Goal: Task Accomplishment & Management: Complete application form

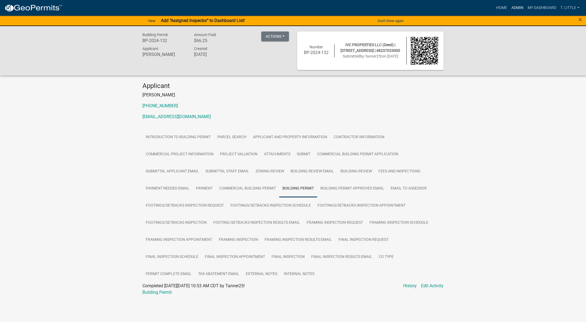
click at [520, 7] on link "Admin" at bounding box center [517, 8] width 16 height 10
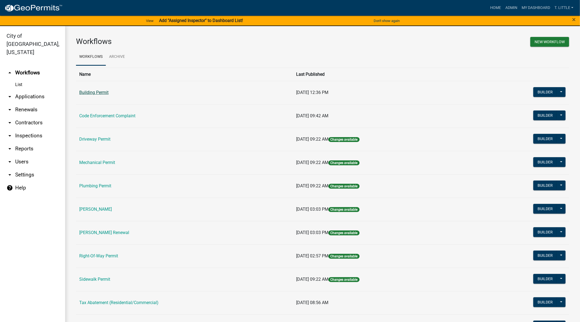
click at [98, 92] on link "Building Permit" at bounding box center [93, 92] width 29 height 5
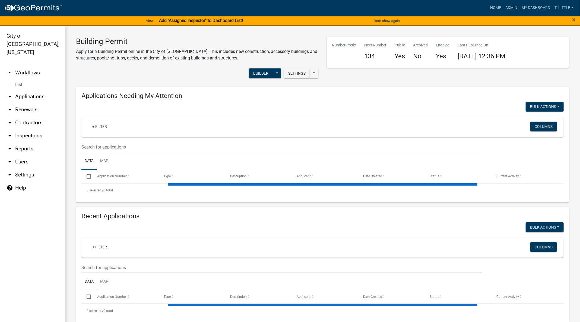
select select "3: 100"
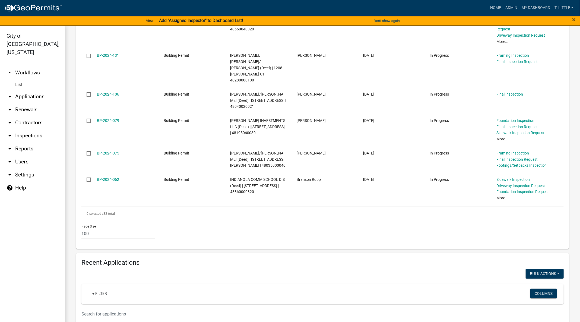
scroll to position [1018, 0]
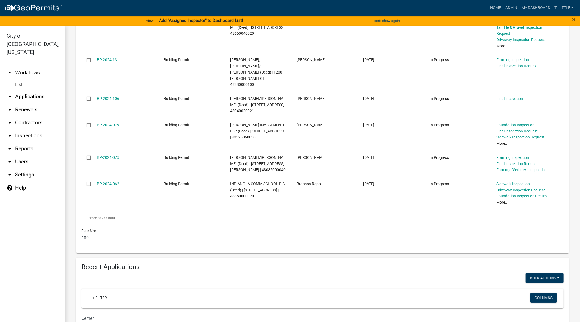
scroll to position [1015, 0]
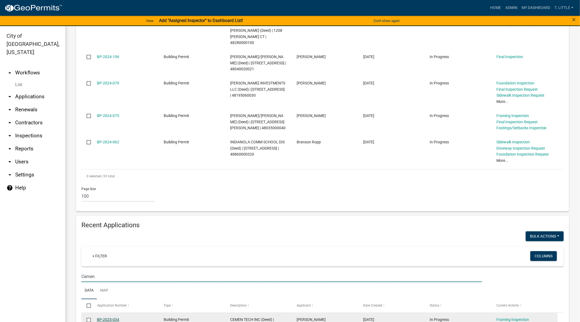
type input "Cemen"
click at [111, 317] on link "BP-2025-034" at bounding box center [108, 319] width 22 height 4
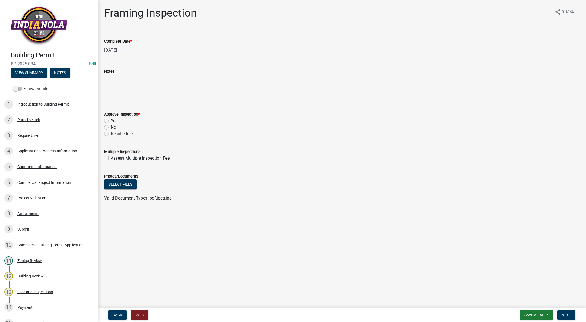
click at [111, 120] on label "Yes" at bounding box center [114, 121] width 7 height 7
click at [111, 120] on input "Yes" at bounding box center [113, 120] width 4 height 4
radio input "true"
click at [564, 312] on button "Next" at bounding box center [566, 315] width 18 height 10
select select "8"
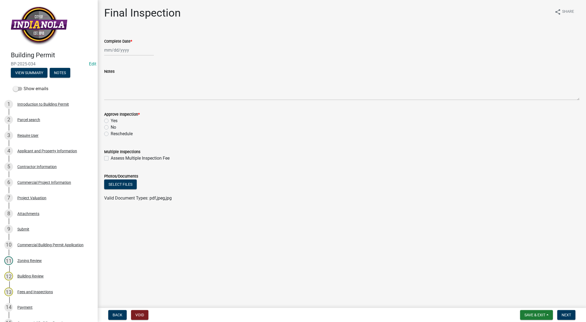
select select "2025"
click at [119, 51] on div "[PERSON_NAME] Feb Mar Apr [PERSON_NAME][DATE] Oct Nov [DATE] 1526 1527 1528 152…" at bounding box center [129, 50] width 50 height 11
click at [143, 85] on div "8" at bounding box center [144, 87] width 9 height 9
type input "[DATE]"
click at [111, 121] on label "Yes" at bounding box center [114, 121] width 7 height 7
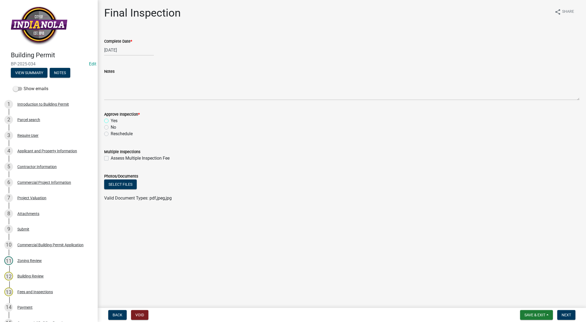
click at [111, 121] on input "Yes" at bounding box center [113, 120] width 4 height 4
radio input "true"
click at [113, 181] on button "Select files" at bounding box center [120, 184] width 33 height 10
click at [136, 202] on link "Electrical Inspection.pdf" at bounding box center [127, 201] width 46 height 5
click at [564, 313] on span "Next" at bounding box center [566, 315] width 9 height 4
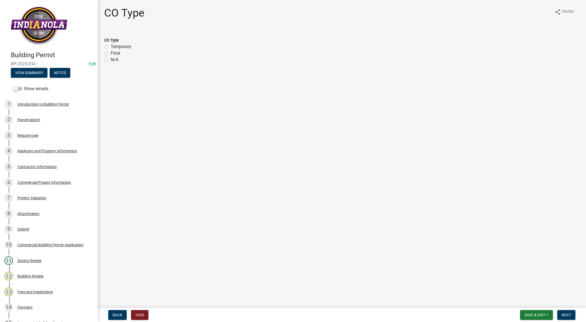
click at [111, 59] on label "N/A" at bounding box center [115, 59] width 8 height 7
click at [111, 59] on input "N/A" at bounding box center [113, 58] width 4 height 4
radio input "true"
click at [567, 314] on span "Next" at bounding box center [566, 315] width 9 height 4
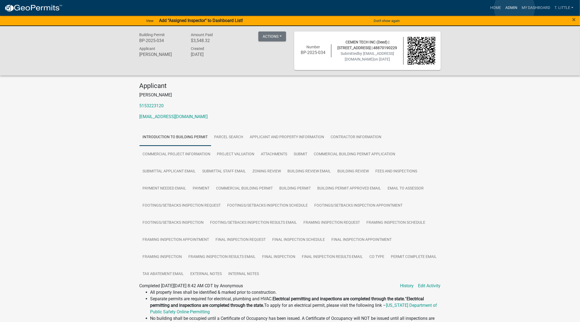
click at [515, 8] on link "Admin" at bounding box center [511, 8] width 16 height 10
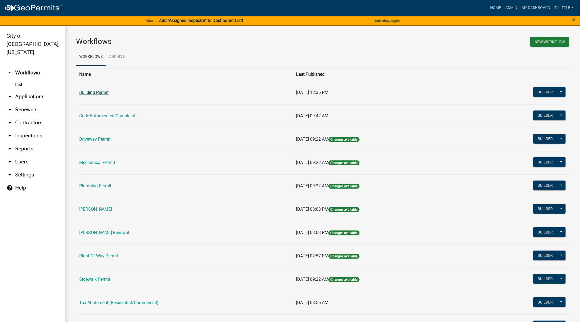
click at [93, 94] on link "Building Permit" at bounding box center [93, 92] width 29 height 5
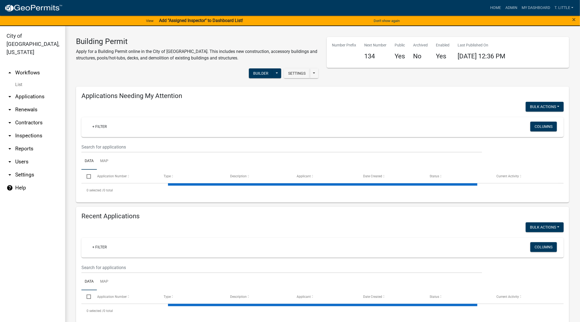
select select "3: 100"
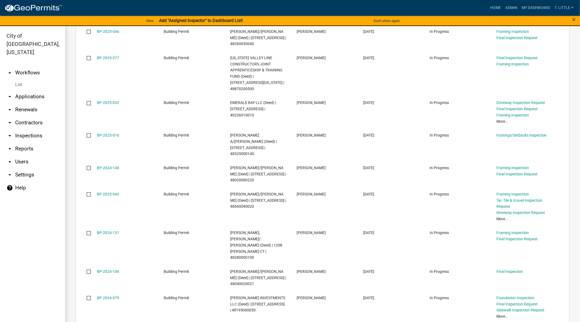
scroll to position [977, 0]
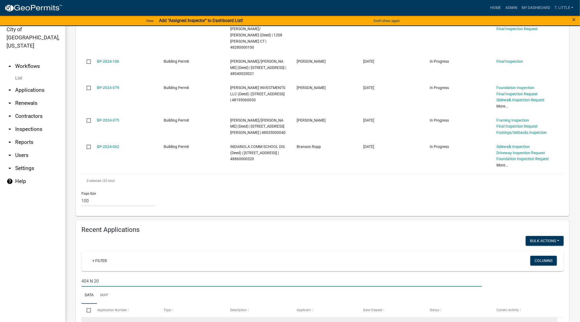
type input "404 N 20"
click at [112, 322] on link "BP-2025-132" at bounding box center [108, 324] width 22 height 4
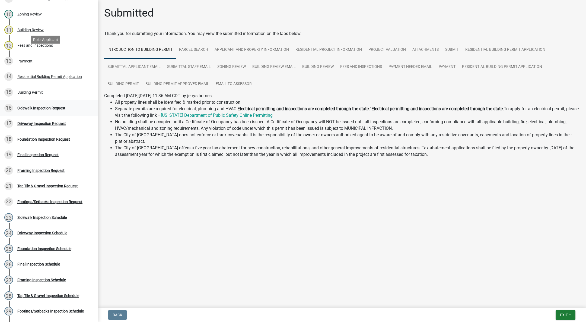
scroll to position [285, 0]
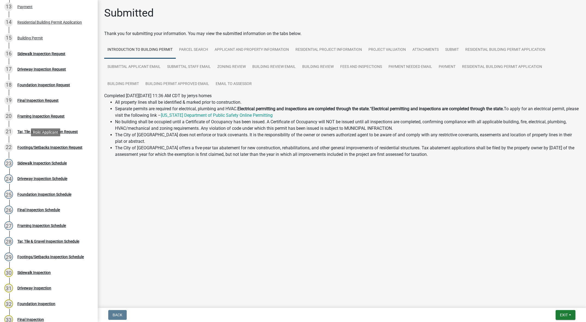
click at [42, 147] on div "Footings/Setbacks Inspection Request" at bounding box center [49, 147] width 65 height 4
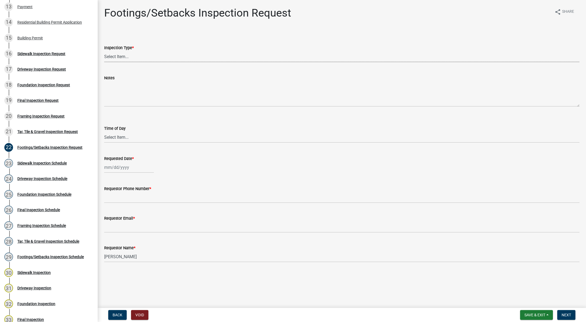
click at [127, 56] on select "Select Item... Footings/Setbacks" at bounding box center [342, 56] width 476 height 11
click at [104, 51] on select "Select Item... Footings/Setbacks" at bounding box center [342, 56] width 476 height 11
select select "31d1f77b-2535-448a-860d-f15fb204707d"
click at [117, 133] on select "Select Item... AM PM" at bounding box center [342, 137] width 476 height 11
click at [104, 132] on select "Select Item... AM PM" at bounding box center [342, 137] width 476 height 11
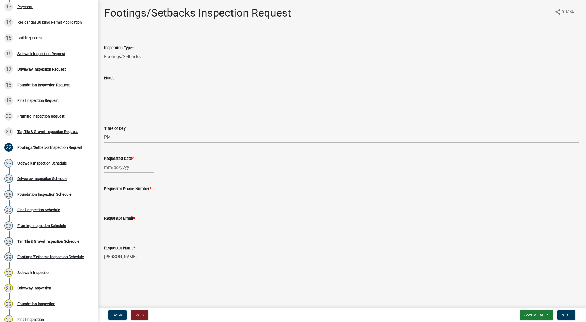
select select "e2425e86-bc0a-4638-8dbc-f5bad8ae1679"
click at [114, 167] on div at bounding box center [129, 167] width 50 height 11
select select "8"
select select "2025"
click at [135, 212] on div "14" at bounding box center [135, 213] width 9 height 9
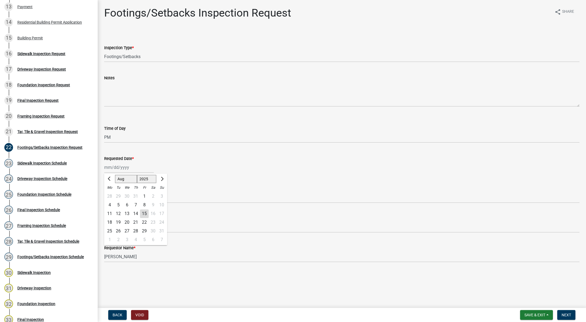
type input "[DATE]"
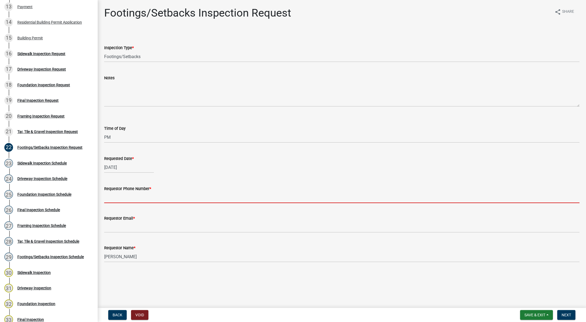
click at [126, 197] on input "Requestor Phone Number *" at bounding box center [342, 197] width 476 height 11
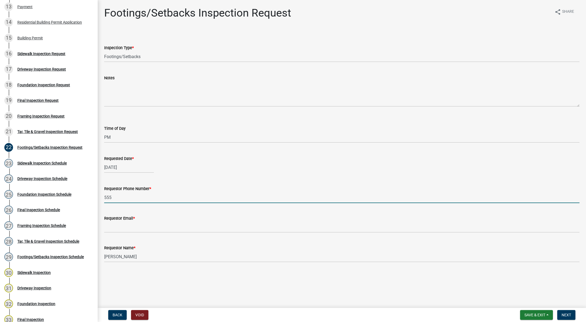
type input "[PHONE_NUMBER]"
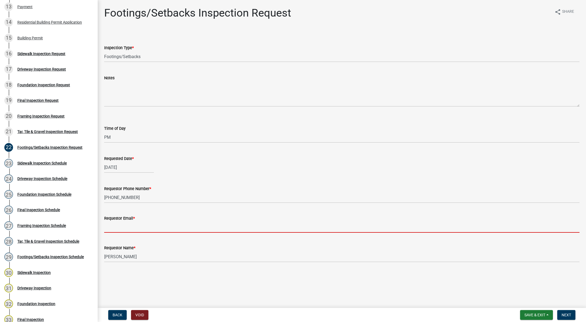
click at [149, 224] on input "Requestor Email *" at bounding box center [342, 226] width 476 height 11
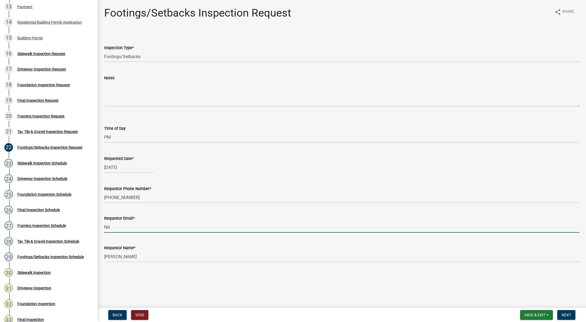
type input "[EMAIL_ADDRESS][DOMAIN_NAME]"
click at [569, 313] on span "Next" at bounding box center [566, 315] width 9 height 4
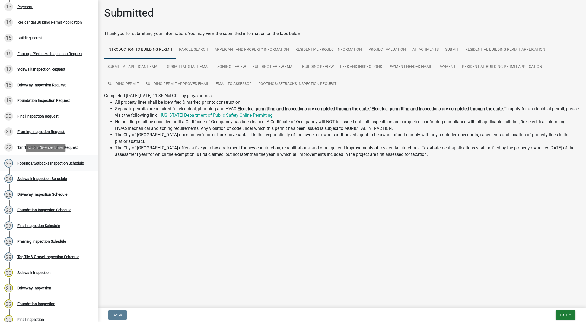
click at [46, 161] on div "Footings/Setbacks Inspection Schedule" at bounding box center [50, 163] width 66 height 4
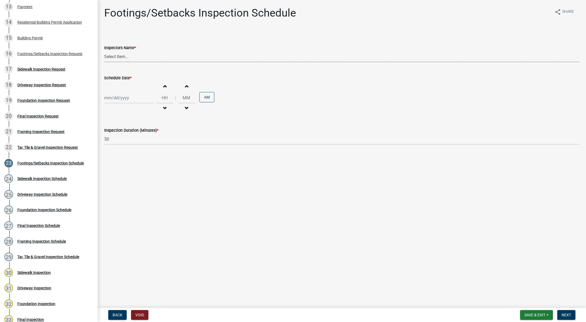
click at [116, 58] on select "Select Item... [DEMOGRAPHIC_DATA] (Indianola Other Inspector) T. Little ([PERSO…" at bounding box center [342, 56] width 476 height 11
select select "27b8dde7-9ed4-44e4-ae8e-5969b60be3e6"
click at [104, 51] on select "Select Item... [DEMOGRAPHIC_DATA] (Indianola Other Inspector) T. Little ([PERSO…" at bounding box center [342, 56] width 476 height 11
select select "8"
select select "2025"
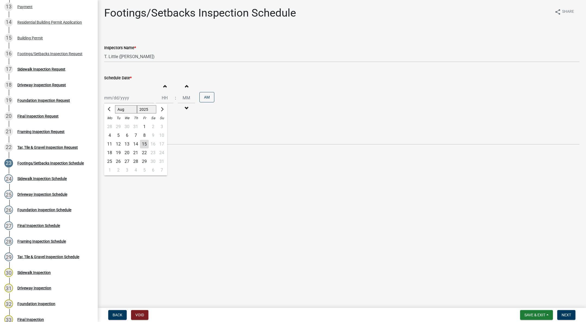
click at [122, 98] on div "[PERSON_NAME] Feb Mar Apr [PERSON_NAME][DATE] Oct Nov [DATE] 1526 1527 1528 152…" at bounding box center [129, 97] width 50 height 11
click at [137, 142] on div "14" at bounding box center [135, 144] width 9 height 9
type input "[DATE]"
click at [162, 110] on button "Decrement hours" at bounding box center [164, 108] width 11 height 10
type input "11"
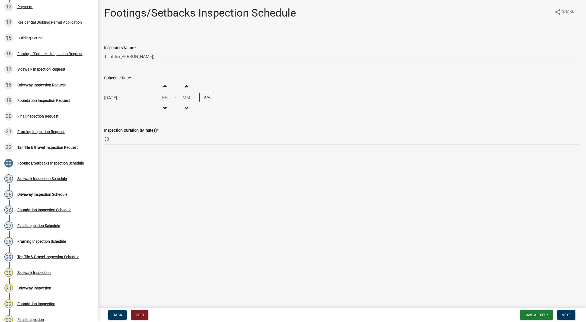
type input "00"
click at [162, 110] on button "Decrement hours" at bounding box center [164, 108] width 11 height 10
click at [163, 85] on span "button" at bounding box center [164, 86] width 3 height 4
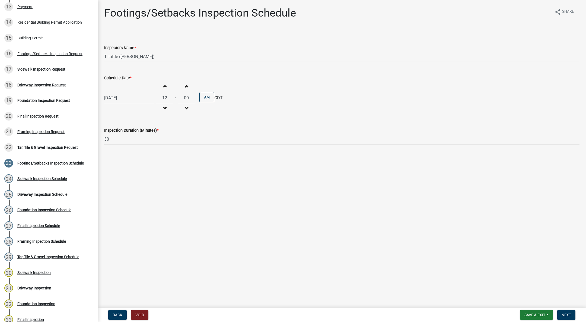
type input "01"
click at [205, 99] on button "AM" at bounding box center [206, 97] width 15 height 10
click at [567, 309] on nav "Back Void Save & Exit Save Save & Exit Next" at bounding box center [342, 315] width 489 height 14
click at [566, 313] on span "Next" at bounding box center [566, 315] width 9 height 4
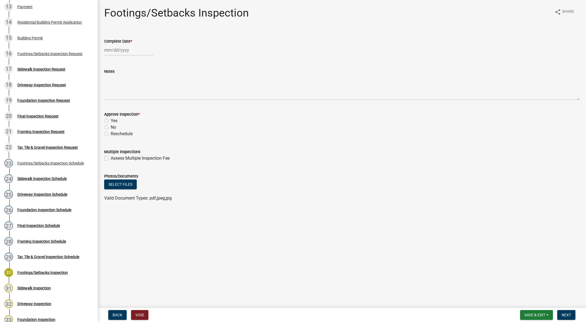
select select "8"
select select "2025"
click at [110, 53] on div "[PERSON_NAME] Feb Mar Apr [PERSON_NAME][DATE] Oct Nov [DATE] 1526 1527 1528 152…" at bounding box center [129, 50] width 50 height 11
click at [136, 94] on div "14" at bounding box center [135, 96] width 9 height 9
type input "[DATE]"
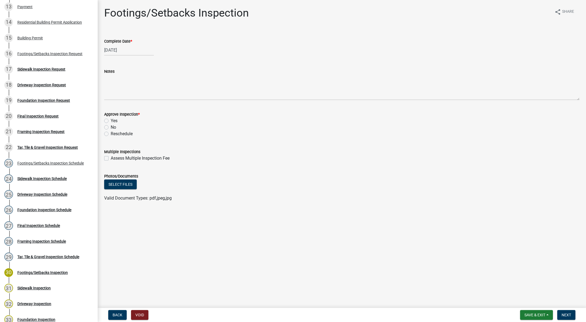
click at [111, 120] on label "Yes" at bounding box center [114, 121] width 7 height 7
click at [111, 120] on input "Yes" at bounding box center [113, 120] width 4 height 4
radio input "true"
click at [568, 313] on span "Next" at bounding box center [566, 315] width 9 height 4
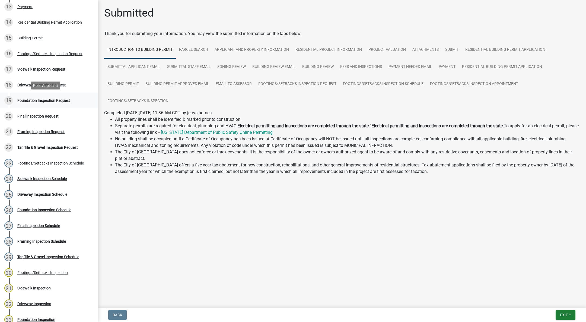
click at [32, 102] on div "Foundation Inspection Request" at bounding box center [43, 101] width 53 height 4
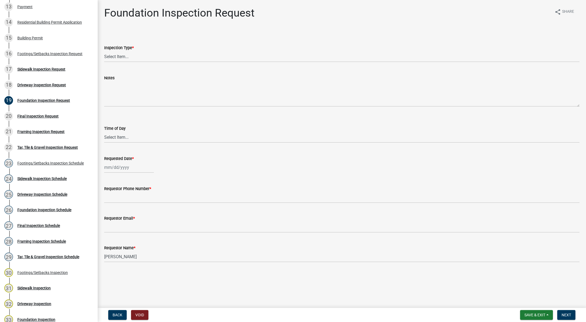
click at [112, 50] on div "Inspection Type *" at bounding box center [342, 48] width 476 height 7
click at [112, 54] on select "Select Item... Foundation" at bounding box center [342, 56] width 476 height 11
click at [104, 51] on select "Select Item... Foundation" at bounding box center [342, 56] width 476 height 11
select select "d070bc68-320e-4daf-b0f4-9b1e3273afde"
click at [114, 139] on select "Select Item... AM PM" at bounding box center [342, 137] width 476 height 11
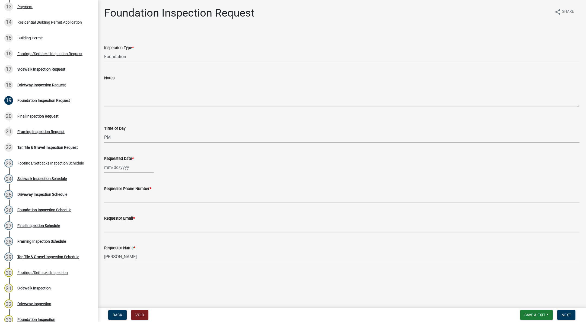
click at [104, 132] on select "Select Item... AM PM" at bounding box center [342, 137] width 476 height 11
select select "e2425e86-bc0a-4638-8dbc-f5bad8ae1679"
click at [121, 168] on div at bounding box center [129, 167] width 50 height 11
select select "8"
select select "2025"
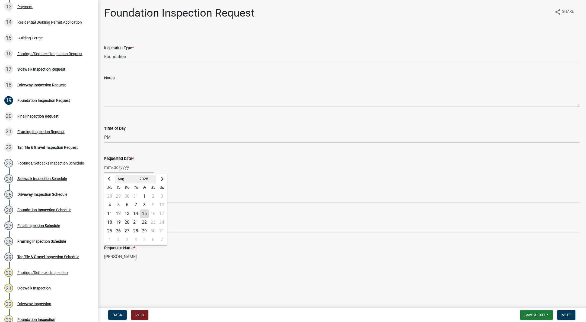
click at [143, 212] on div "15" at bounding box center [144, 213] width 9 height 9
type input "[DATE]"
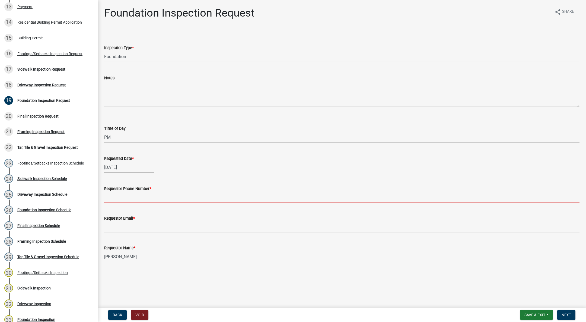
click at [124, 199] on input "Requestor Phone Number *" at bounding box center [342, 197] width 476 height 11
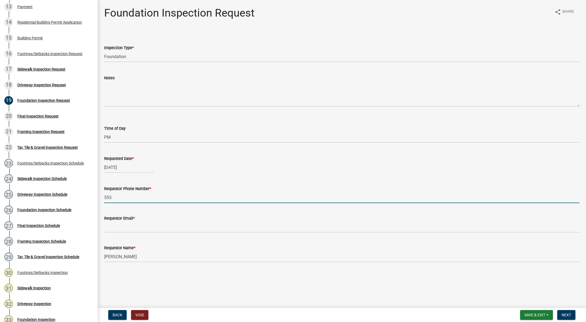
type input "[PHONE_NUMBER]"
click at [158, 219] on div "Requestor Email *" at bounding box center [342, 218] width 476 height 7
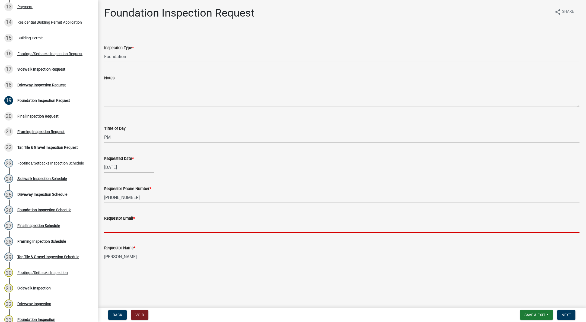
click at [157, 223] on input "Requestor Email *" at bounding box center [342, 226] width 476 height 11
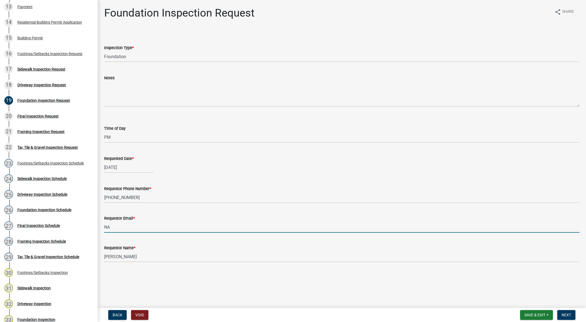
type input "[EMAIL_ADDRESS][DOMAIN_NAME]"
click at [565, 314] on span "Next" at bounding box center [566, 315] width 9 height 4
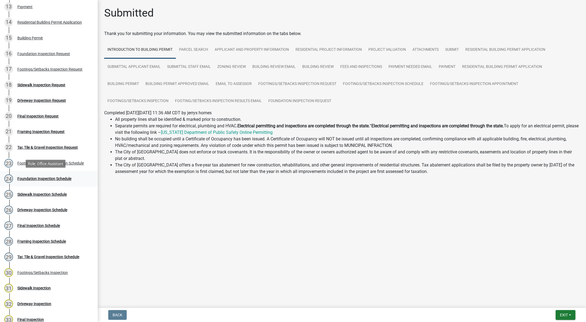
click at [39, 178] on div "Foundation Inspection Schedule" at bounding box center [44, 179] width 54 height 4
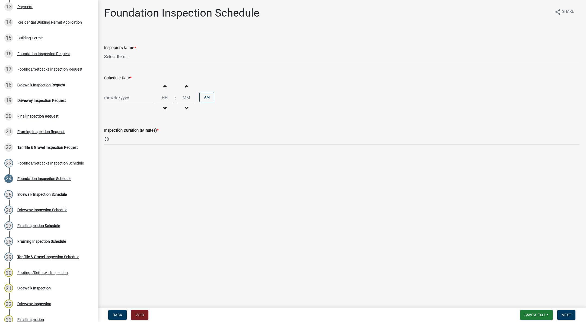
click at [109, 60] on select "Select Item... [DEMOGRAPHIC_DATA] (Indianola Other Inspector) T. Little ([PERSO…" at bounding box center [342, 56] width 476 height 11
select select "27b8dde7-9ed4-44e4-ae8e-5969b60be3e6"
click at [104, 51] on select "Select Item... [DEMOGRAPHIC_DATA] (Indianola Other Inspector) T. Little ([PERSO…" at bounding box center [342, 56] width 476 height 11
click at [117, 96] on div at bounding box center [129, 97] width 50 height 11
select select "8"
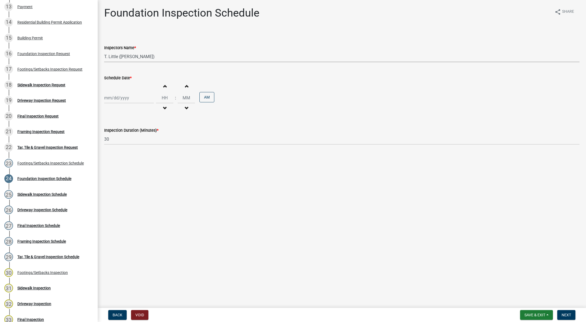
select select "2025"
click at [145, 144] on div "15" at bounding box center [144, 144] width 9 height 9
type input "[DATE]"
click at [164, 105] on button "Decrement hours" at bounding box center [164, 108] width 11 height 10
type input "11"
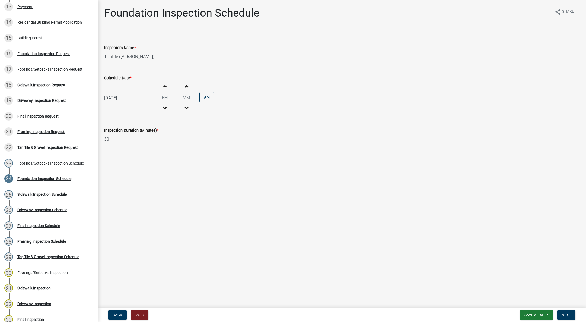
type input "00"
click at [164, 105] on button "Decrement hours" at bounding box center [164, 108] width 11 height 10
drag, startPoint x: 166, startPoint y: 80, endPoint x: 165, endPoint y: 83, distance: 3.7
click at [166, 81] on div "Schedule Date * [DATE] Increment hours 09 Decrement hours : Increment minutes 0…" at bounding box center [342, 90] width 476 height 47
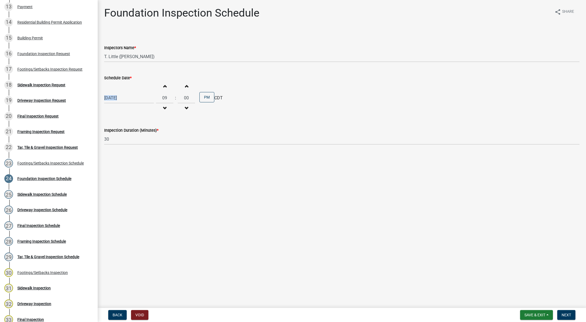
click at [164, 86] on span "button" at bounding box center [164, 86] width 3 height 4
type input "01"
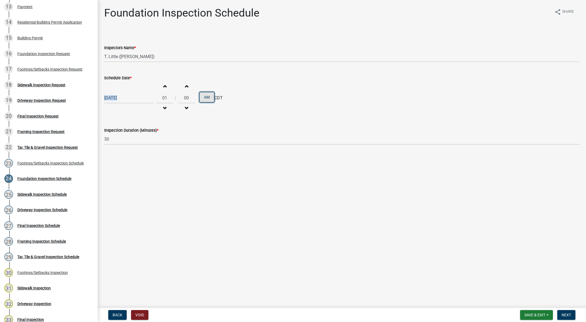
click at [209, 96] on button "AM" at bounding box center [206, 97] width 15 height 10
click at [573, 313] on button "Next" at bounding box center [566, 315] width 18 height 10
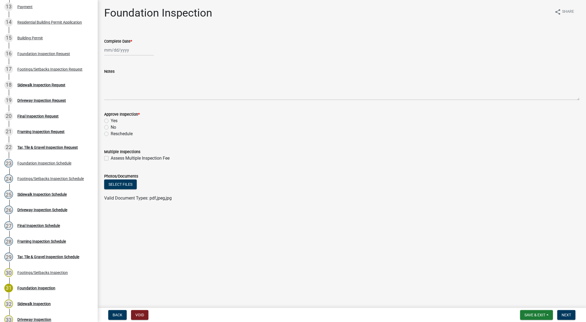
click at [113, 53] on div at bounding box center [129, 50] width 50 height 11
select select "8"
select select "2025"
click at [143, 95] on div "15" at bounding box center [144, 96] width 9 height 9
type input "[DATE]"
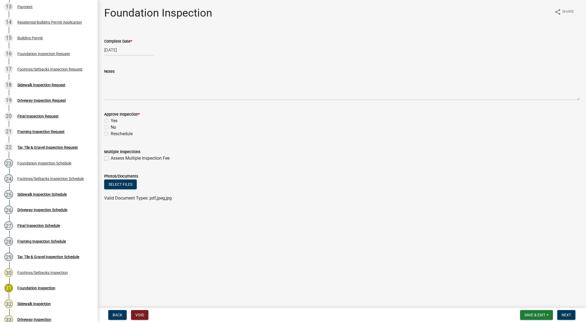
click at [111, 121] on label "Yes" at bounding box center [114, 121] width 7 height 7
click at [111, 121] on input "Yes" at bounding box center [113, 120] width 4 height 4
radio input "true"
click at [563, 315] on span "Next" at bounding box center [566, 315] width 9 height 4
